Goal: Task Accomplishment & Management: Manage account settings

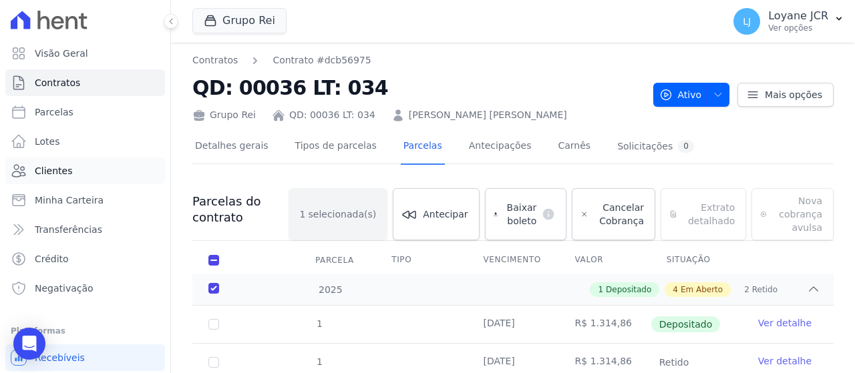
click at [85, 170] on link "Clientes" at bounding box center [85, 171] width 160 height 27
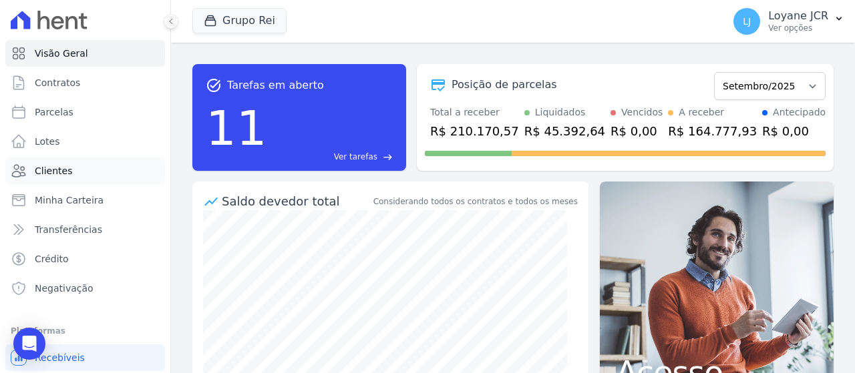
click at [87, 177] on link "Clientes" at bounding box center [85, 171] width 160 height 27
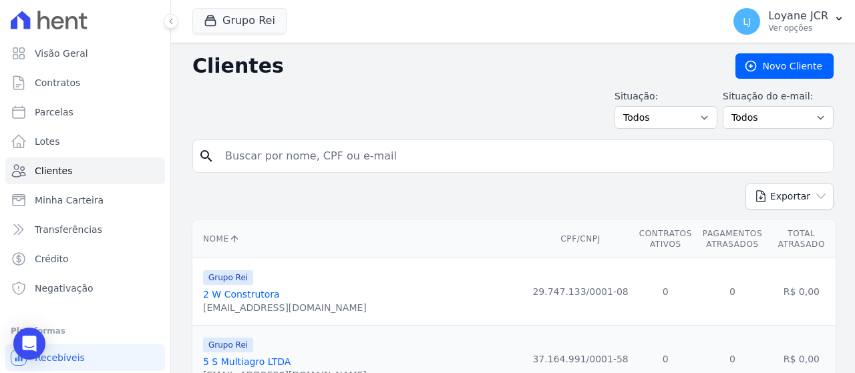
click at [410, 155] on input "search" at bounding box center [522, 156] width 611 height 27
paste input "[PERSON_NAME] DE [PERSON_NAME]"
type input "[PERSON_NAME] DE [PERSON_NAME]"
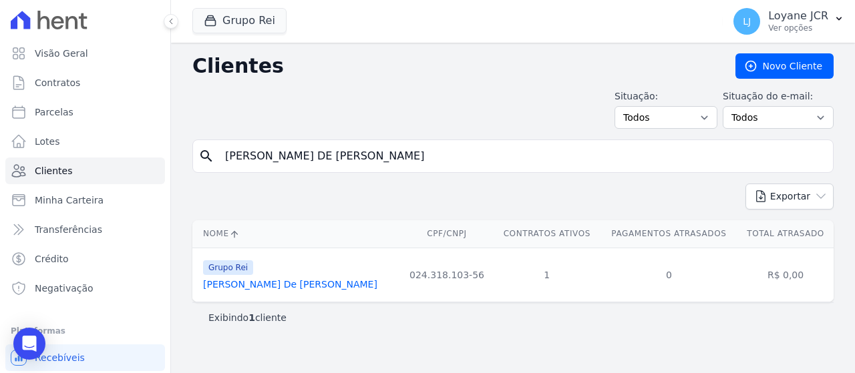
click at [289, 287] on link "[PERSON_NAME] De [PERSON_NAME]" at bounding box center [290, 284] width 174 height 11
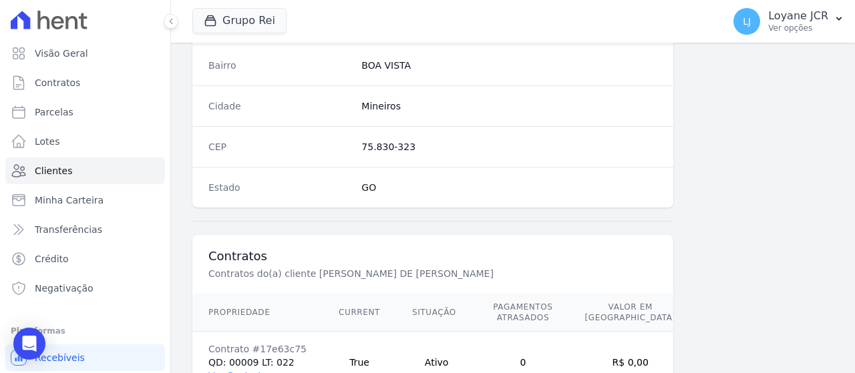
scroll to position [942, 0]
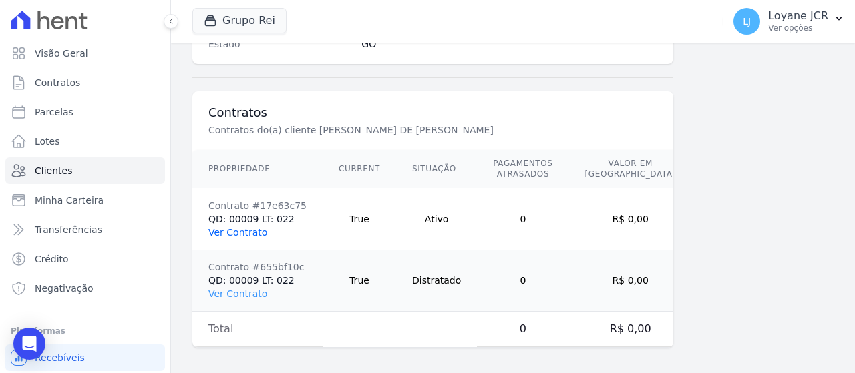
click at [235, 229] on link "Ver Contrato" at bounding box center [237, 232] width 59 height 11
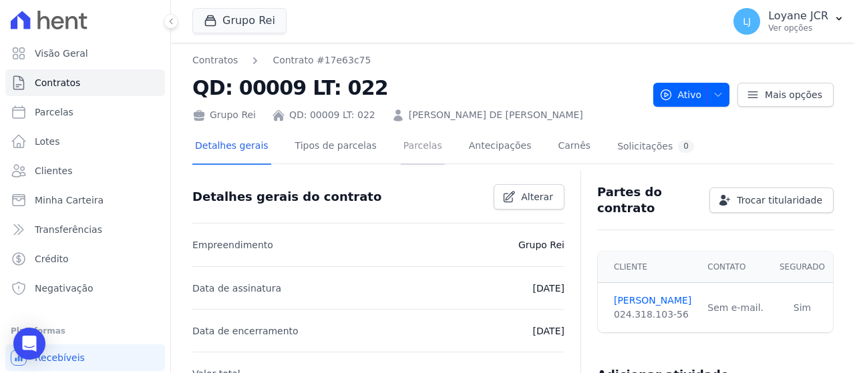
click at [412, 148] on link "Parcelas" at bounding box center [423, 147] width 44 height 35
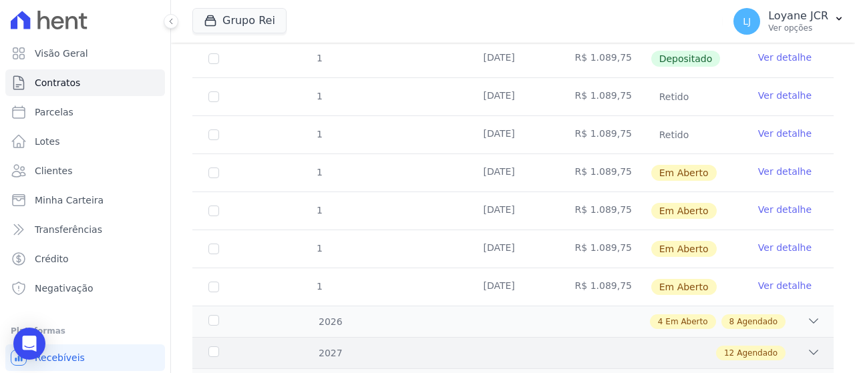
scroll to position [200, 0]
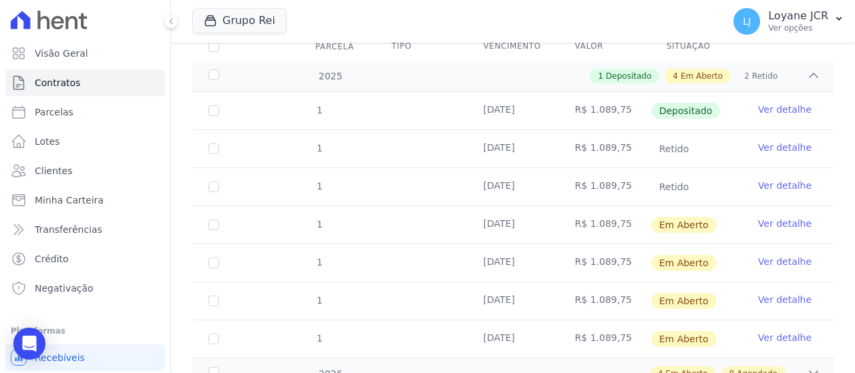
click at [206, 228] on td "1" at bounding box center [213, 224] width 43 height 37
click at [210, 222] on input "checkbox" at bounding box center [213, 225] width 11 height 11
checkbox input "true"
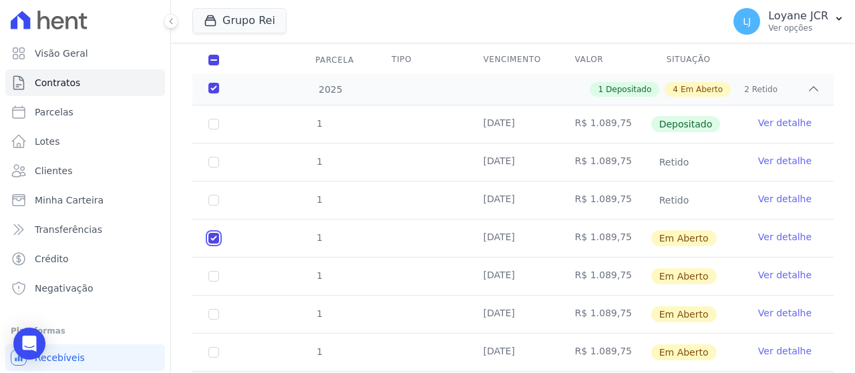
checkbox input "true"
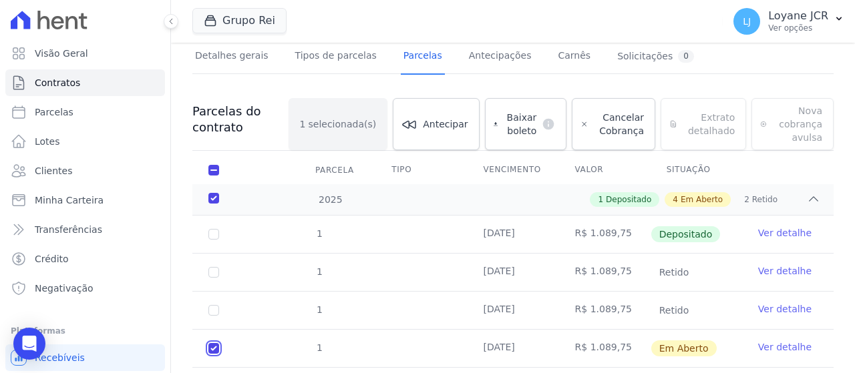
scroll to position [0, 0]
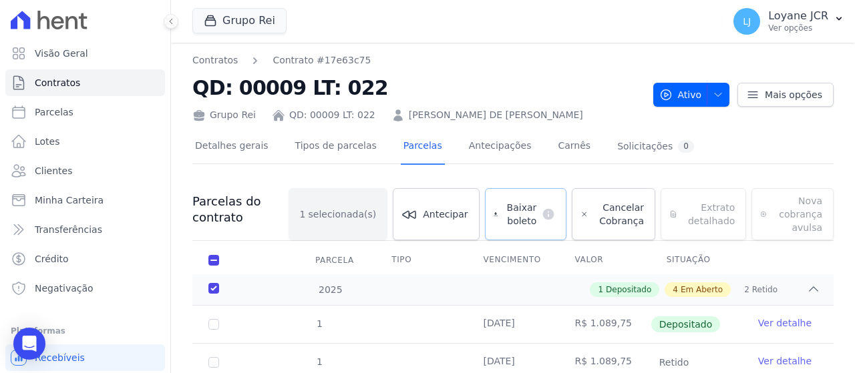
click at [519, 217] on span "Baixar boleto" at bounding box center [519, 214] width 33 height 27
